Goal: Navigation & Orientation: Find specific page/section

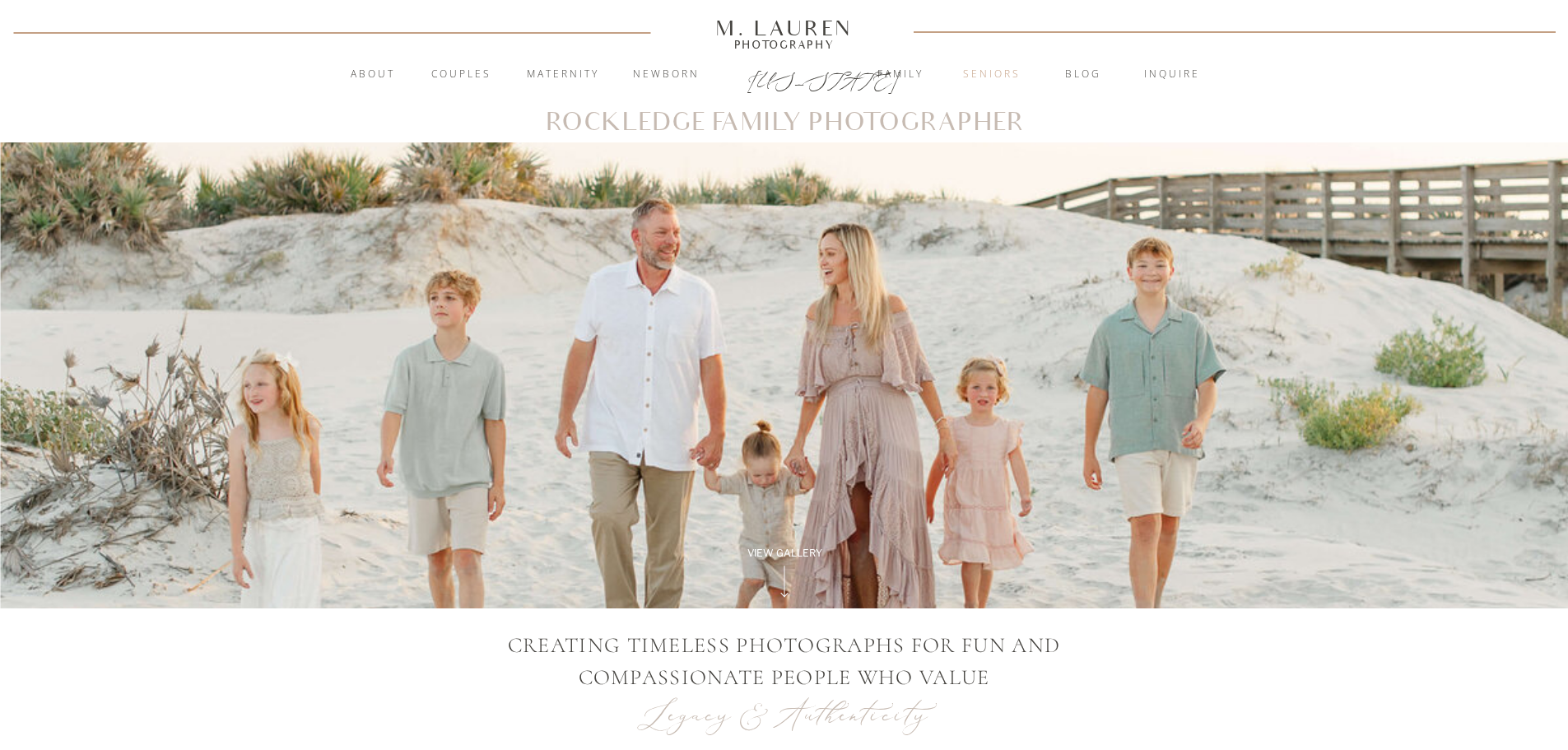
click at [990, 78] on nav "Seniors" at bounding box center [992, 74] width 89 height 17
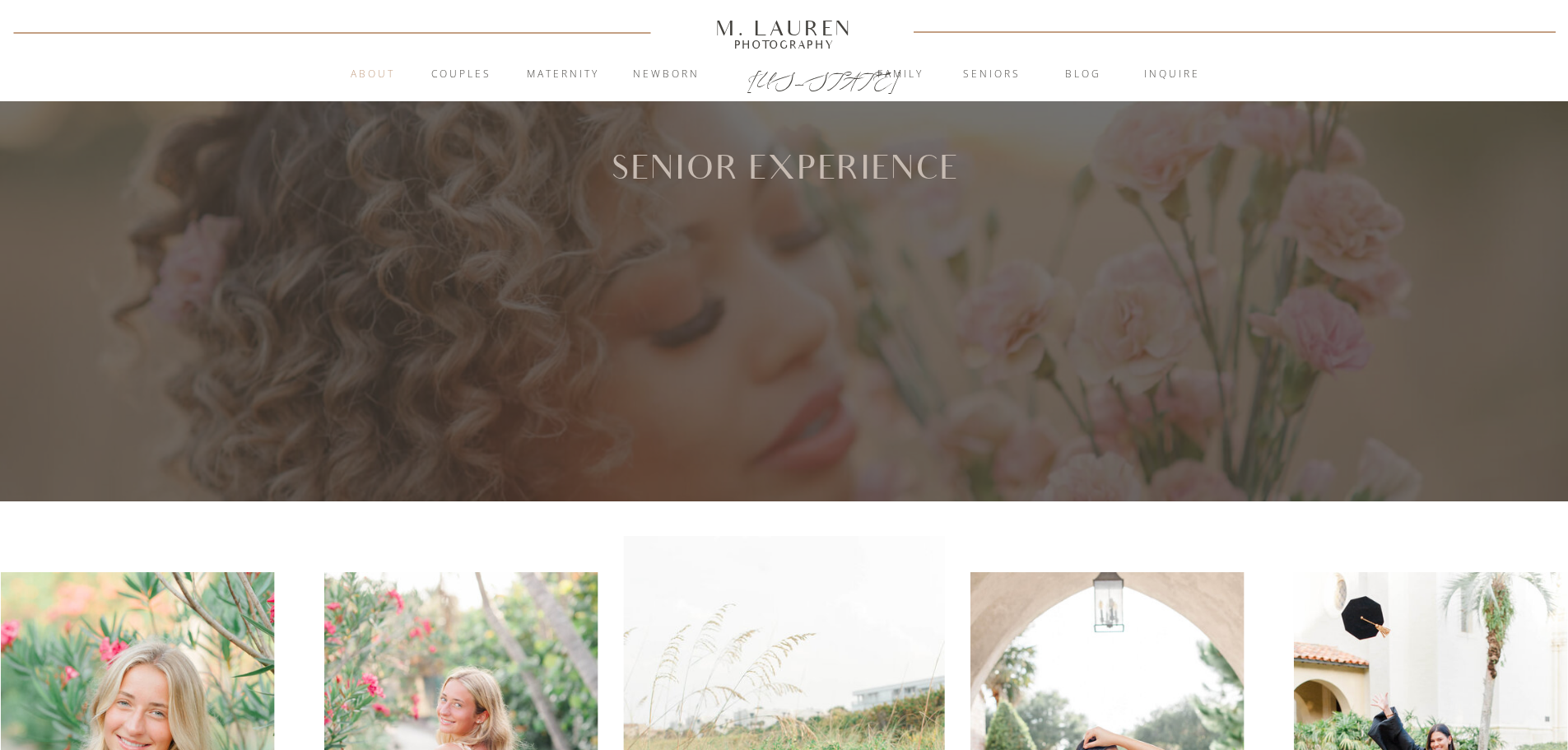
click at [382, 78] on nav "About" at bounding box center [372, 74] width 63 height 17
